Goal: Browse casually: Explore the website without a specific task or goal

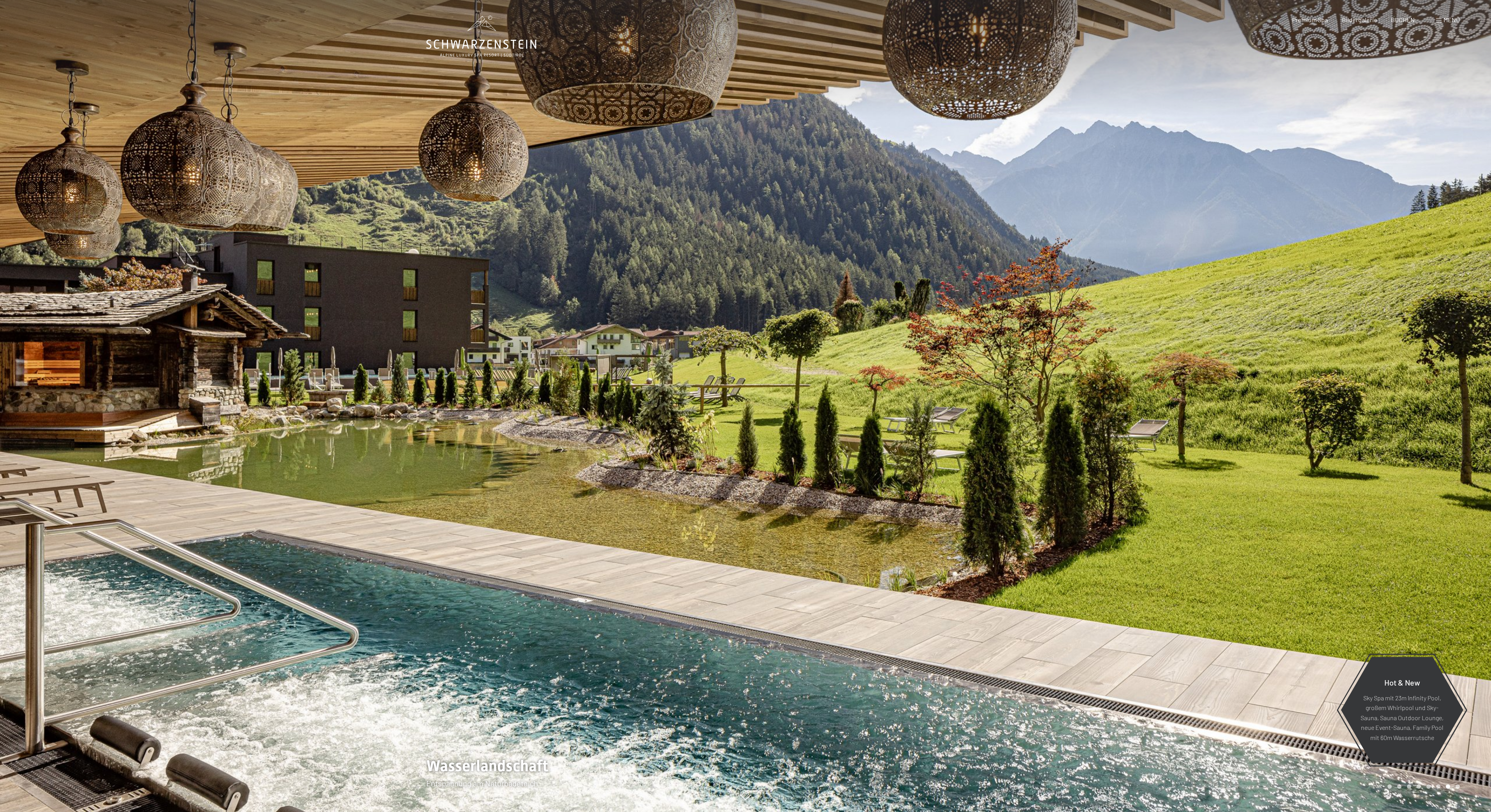
click at [1458, 334] on div at bounding box center [1118, 406] width 746 height 812
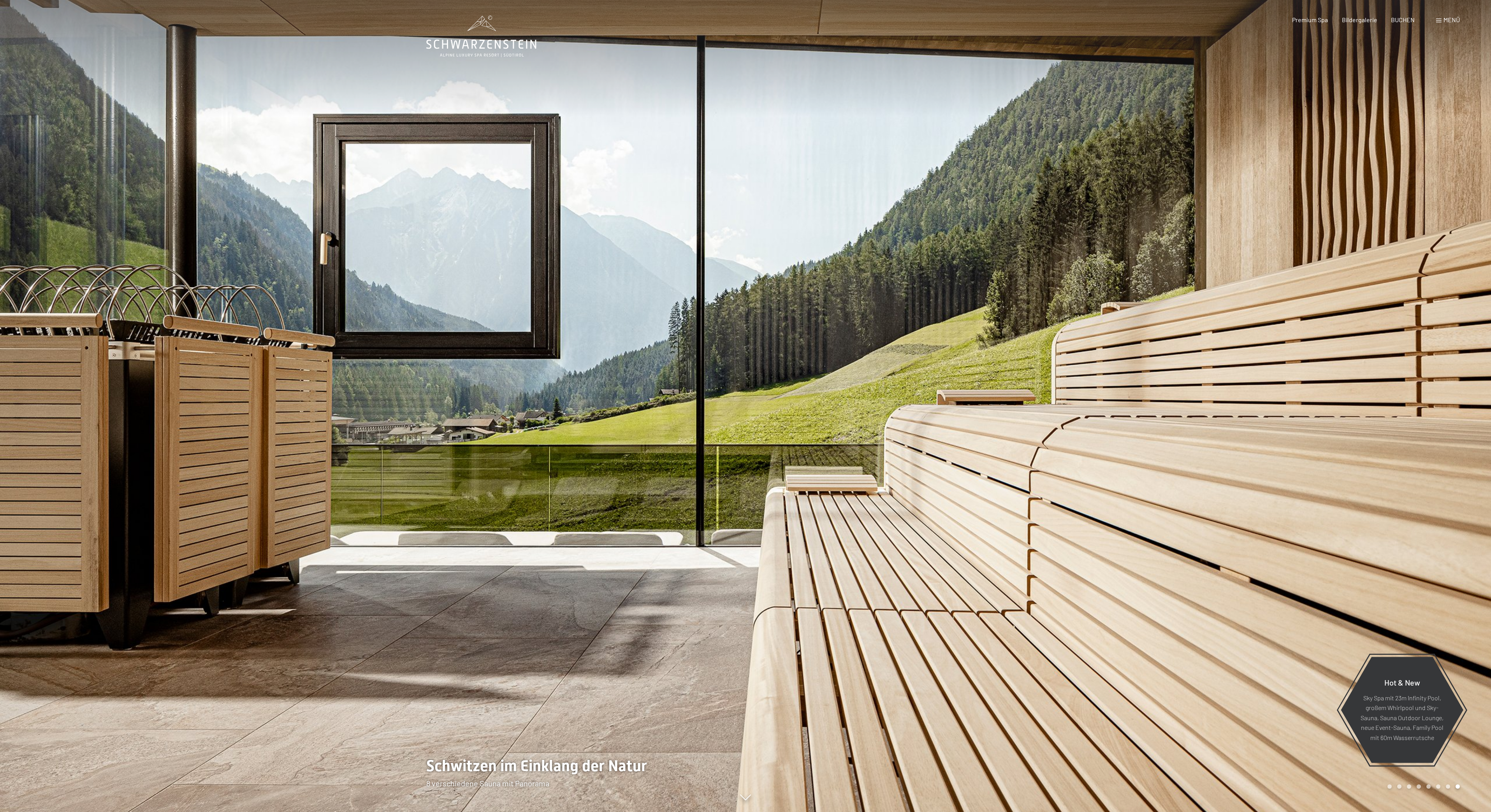
click at [1474, 331] on div at bounding box center [1118, 406] width 746 height 812
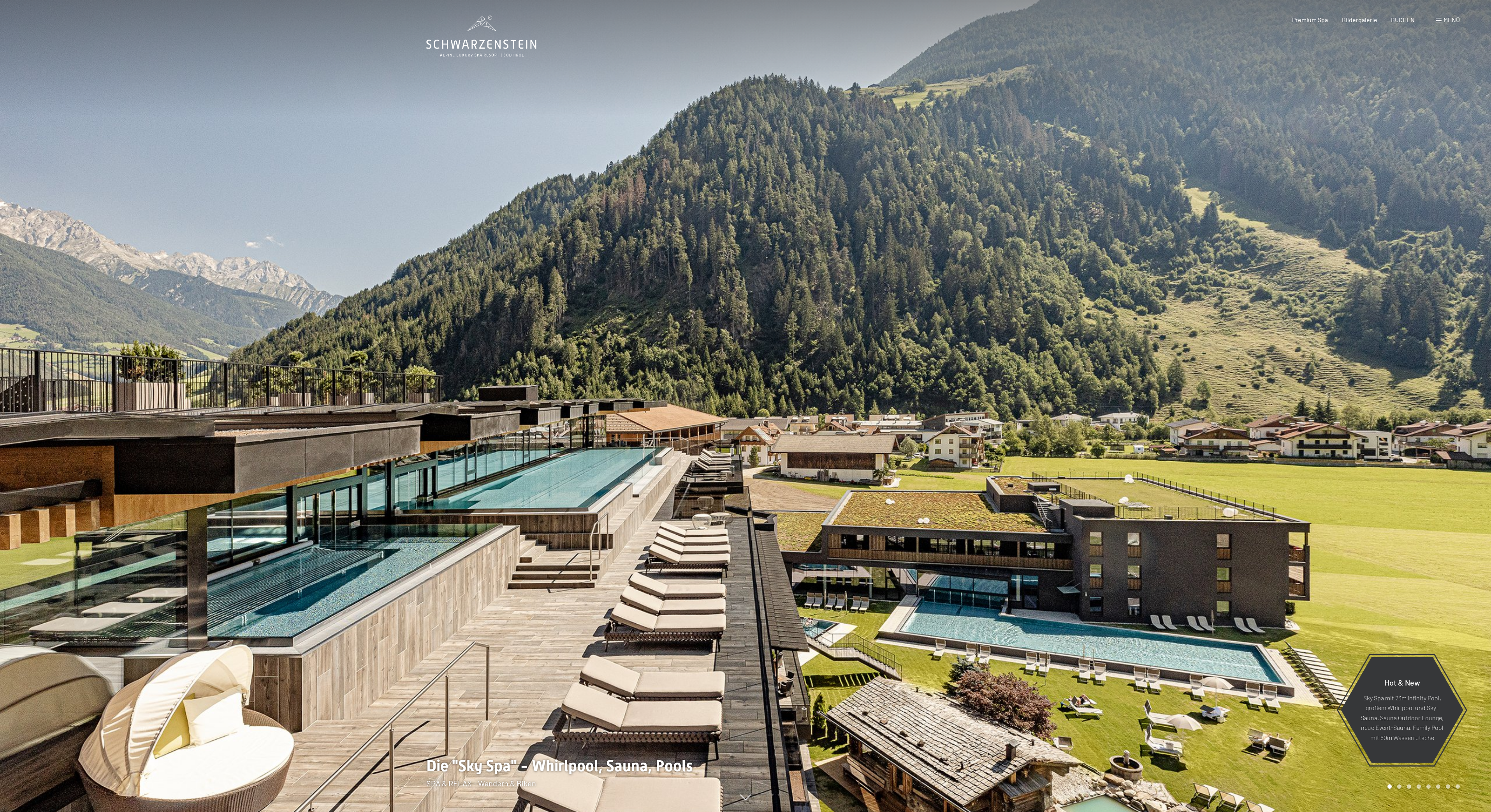
click at [1474, 331] on div at bounding box center [1118, 406] width 746 height 812
click at [1473, 331] on div at bounding box center [1118, 406] width 746 height 812
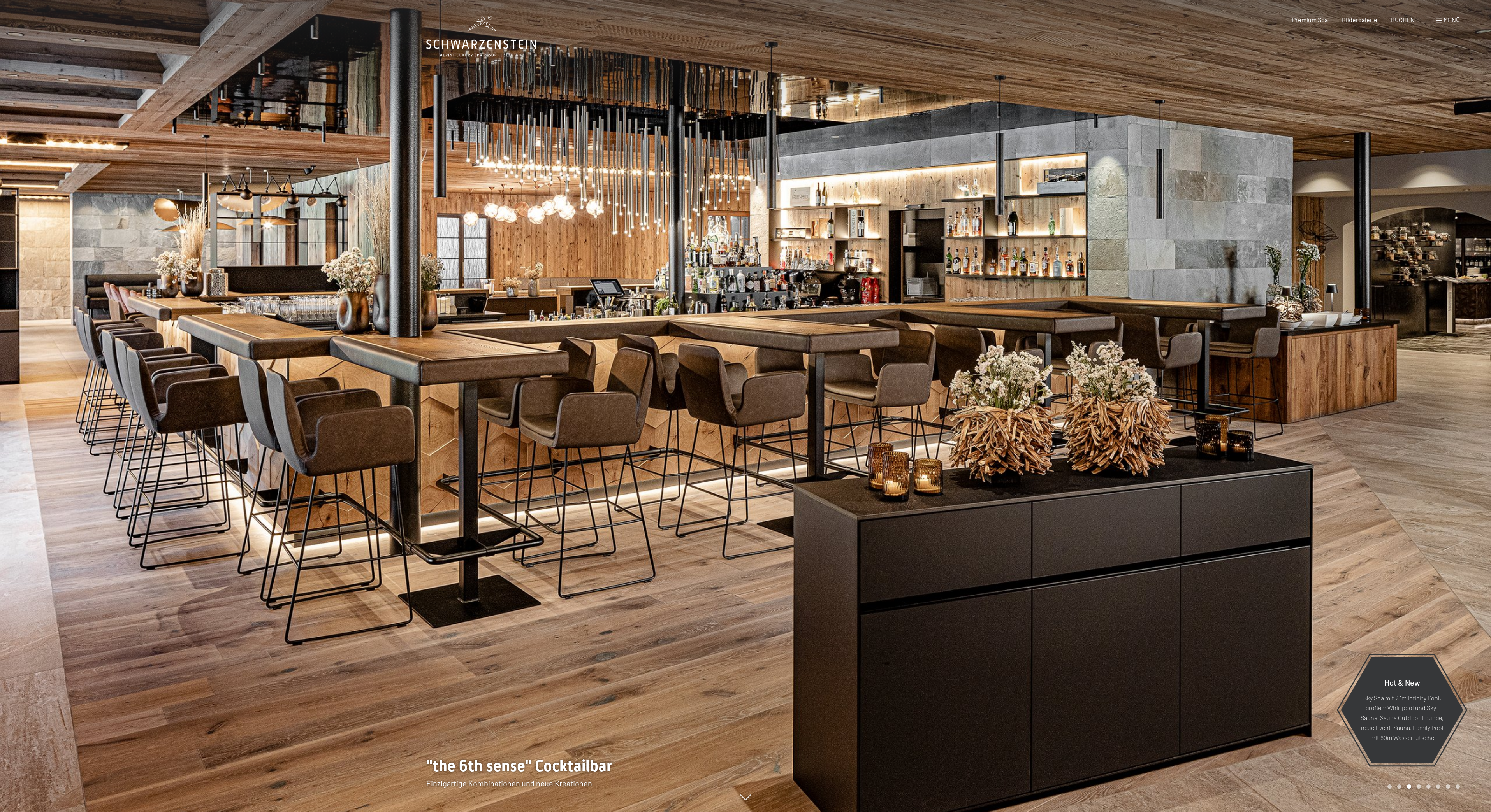
click at [1477, 327] on div at bounding box center [1118, 406] width 746 height 812
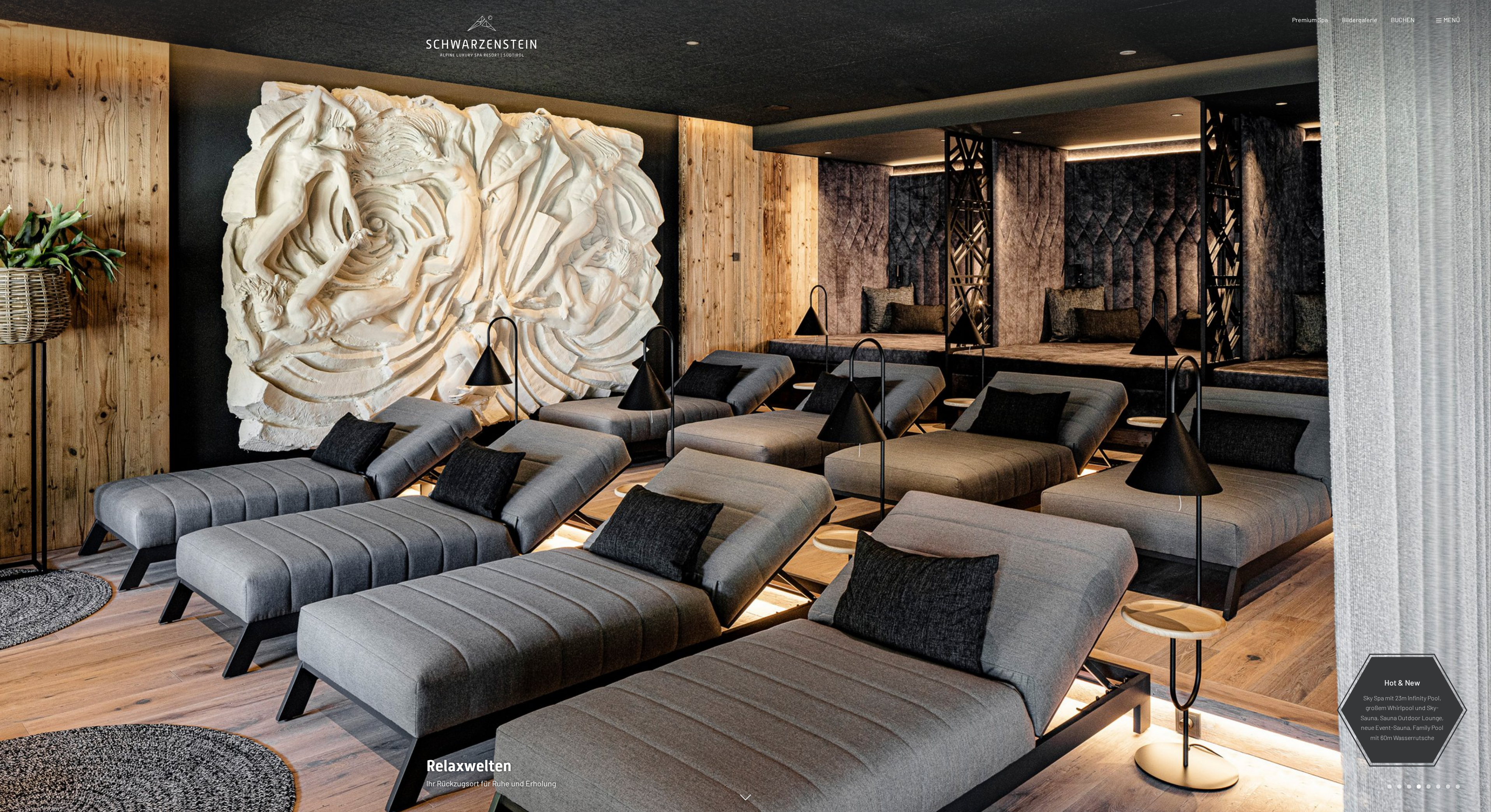
click at [1480, 324] on div at bounding box center [1118, 406] width 746 height 812
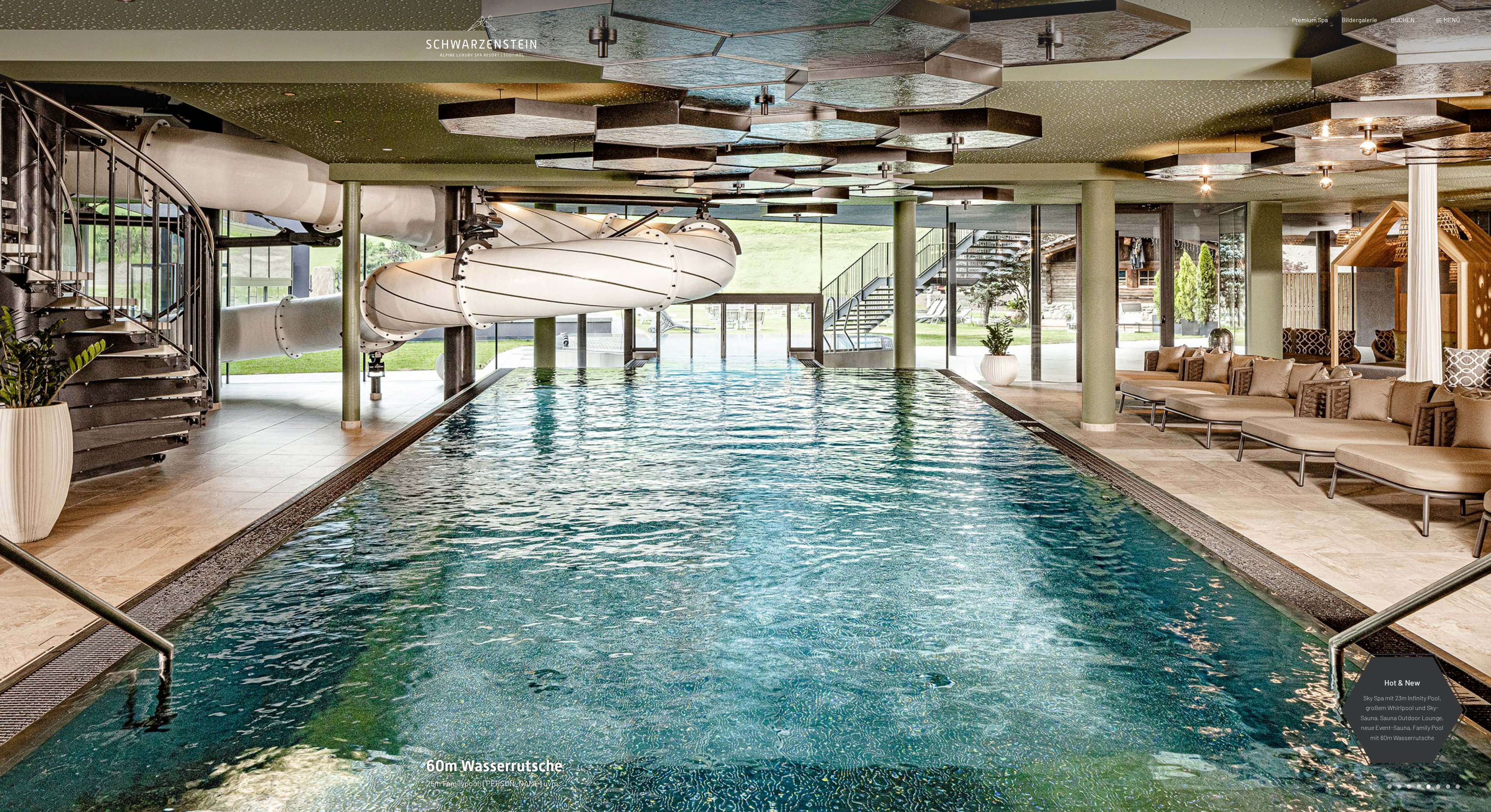
click at [1402, 810] on div at bounding box center [1118, 406] width 746 height 812
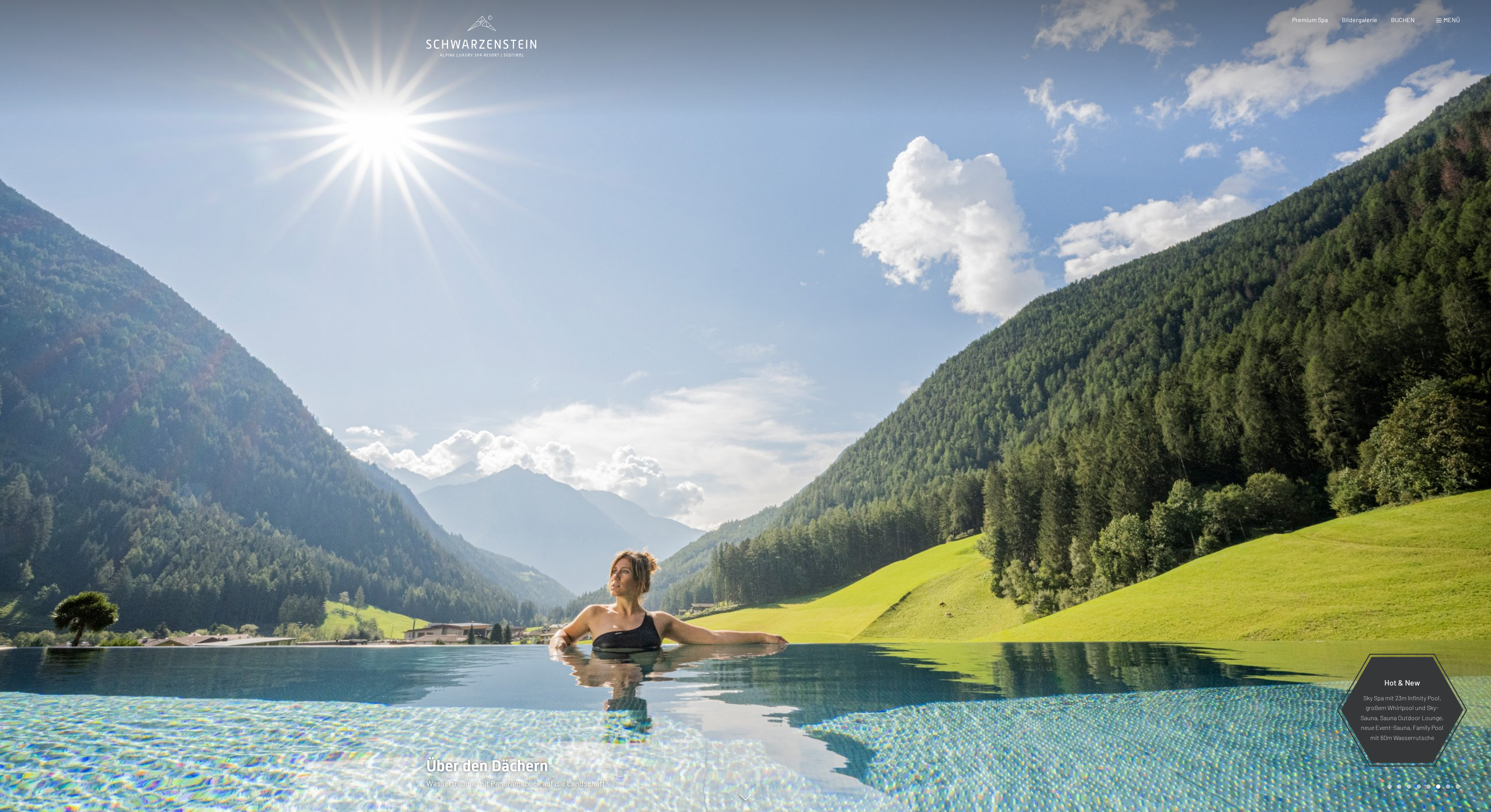
click at [1335, 649] on div at bounding box center [1118, 406] width 746 height 812
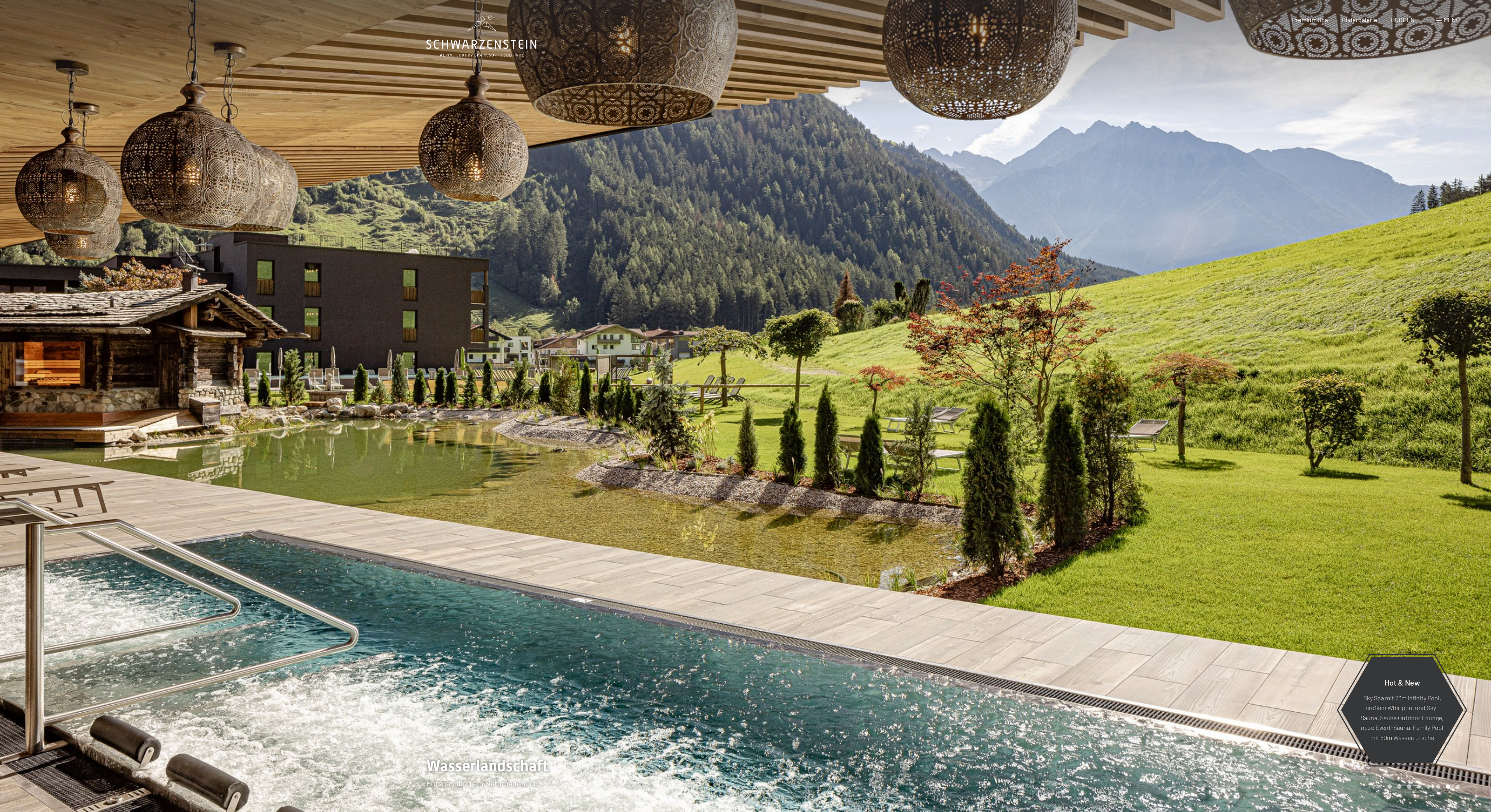
click at [1333, 651] on div at bounding box center [1118, 406] width 746 height 812
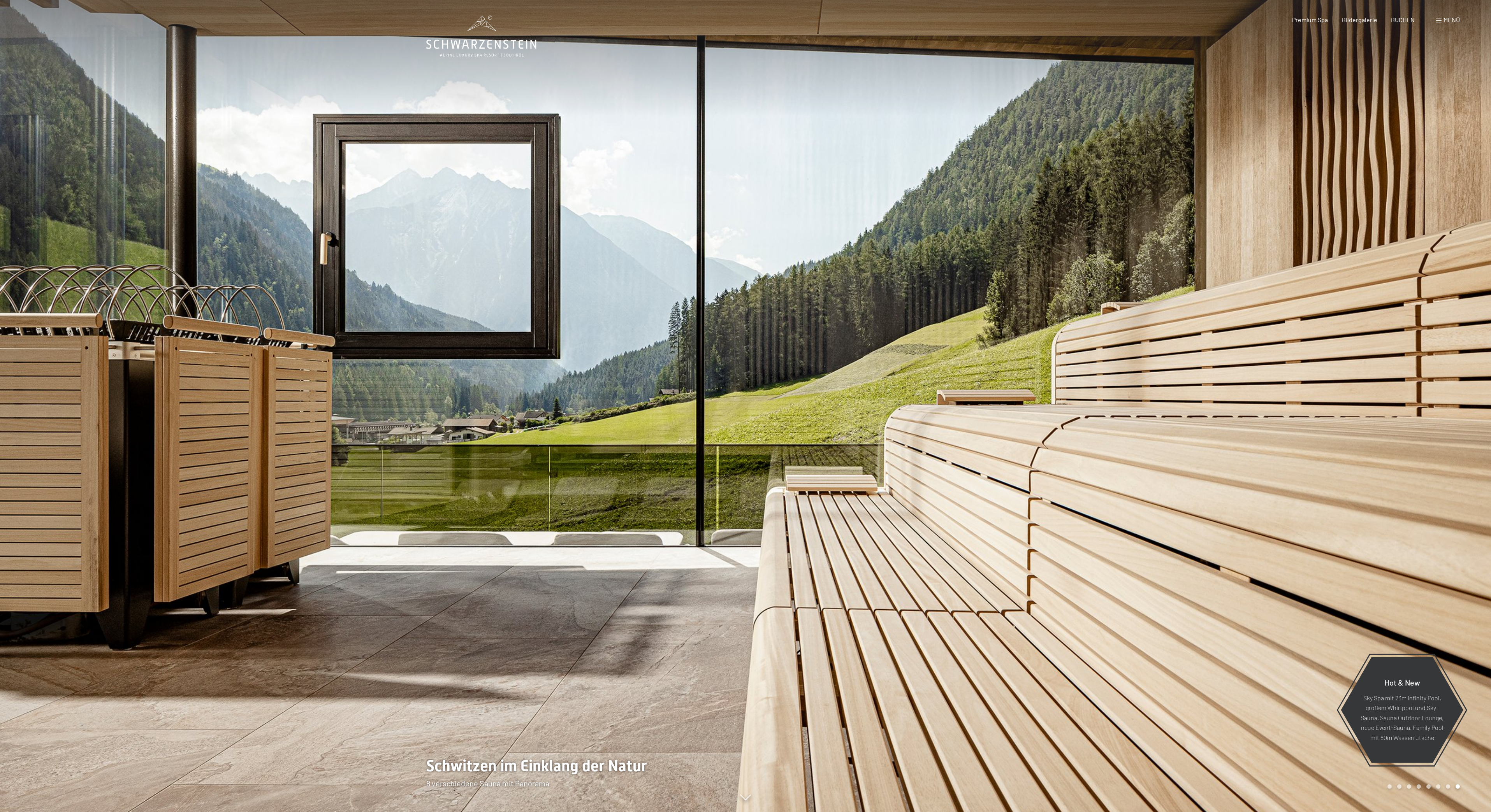
click at [1333, 651] on div at bounding box center [1118, 406] width 746 height 812
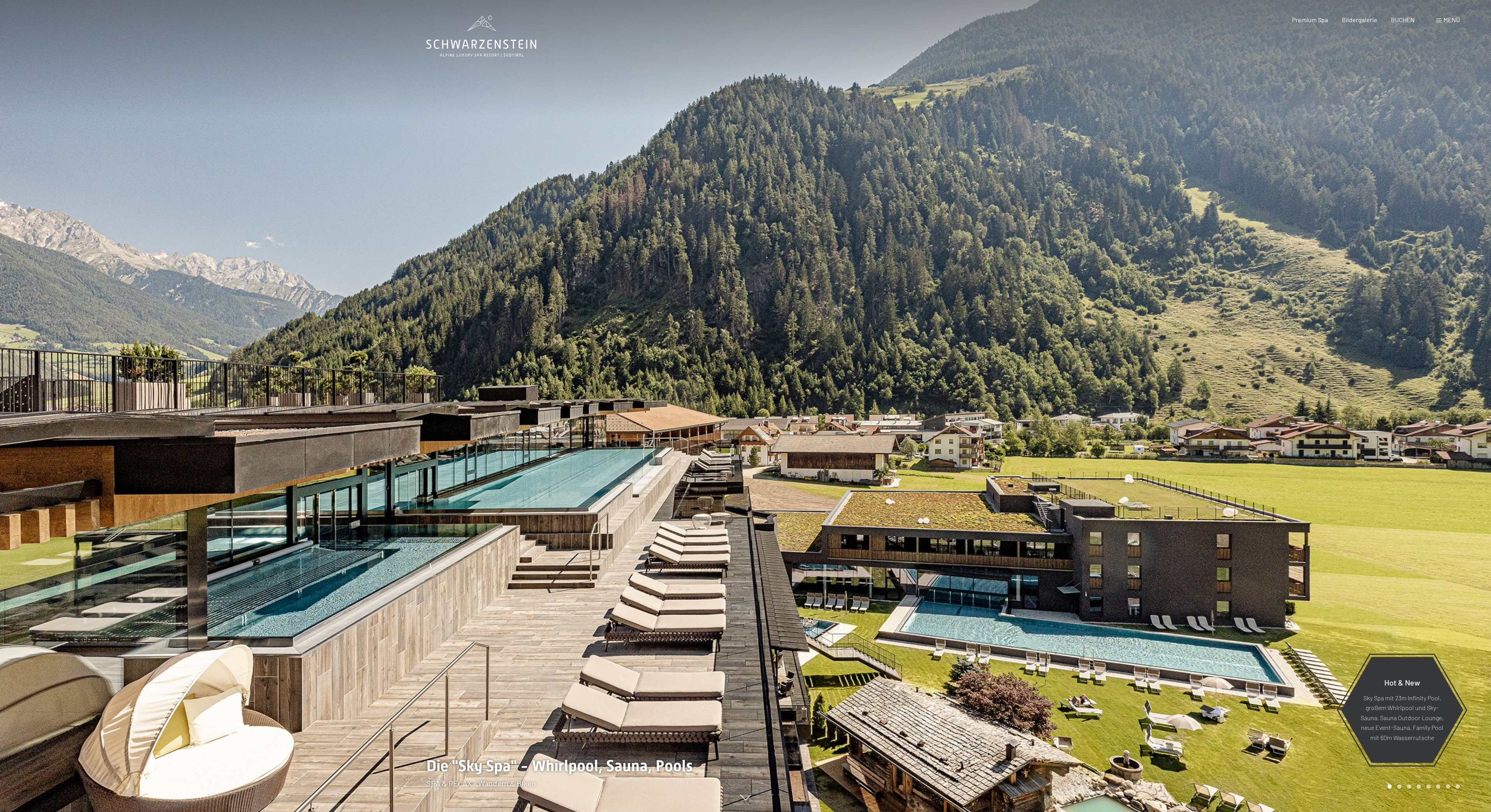
click at [1059, 646] on div at bounding box center [1118, 406] width 746 height 812
